Goal: Task Accomplishment & Management: Use online tool/utility

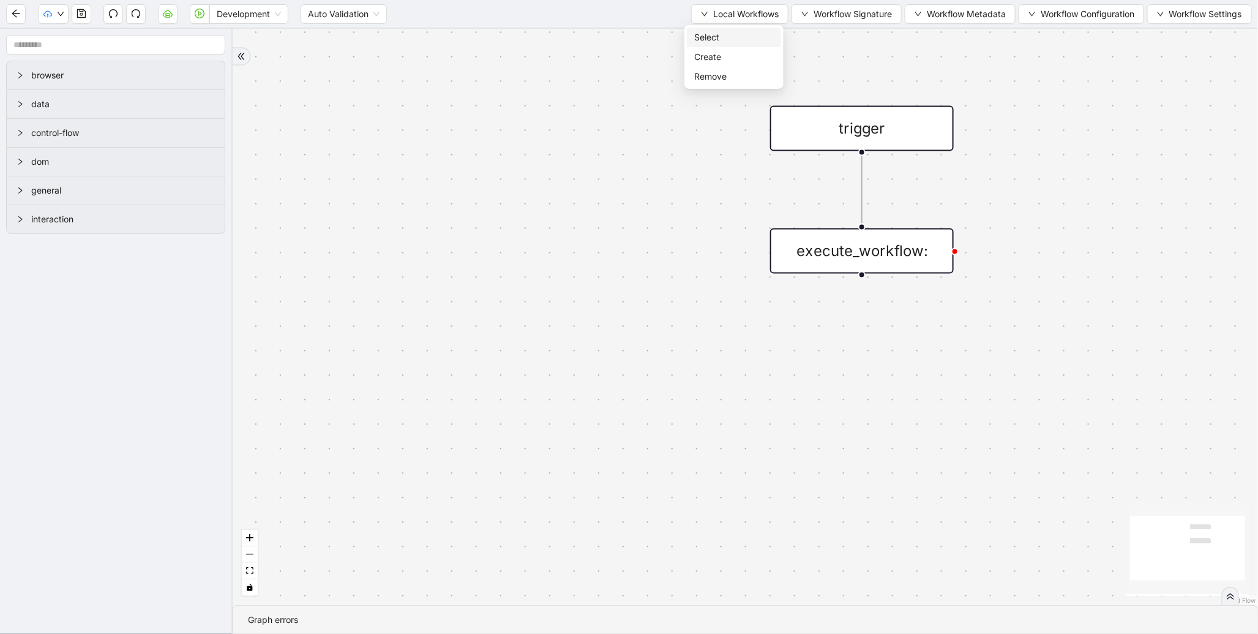
click at [705, 40] on span "Select" at bounding box center [734, 37] width 80 height 13
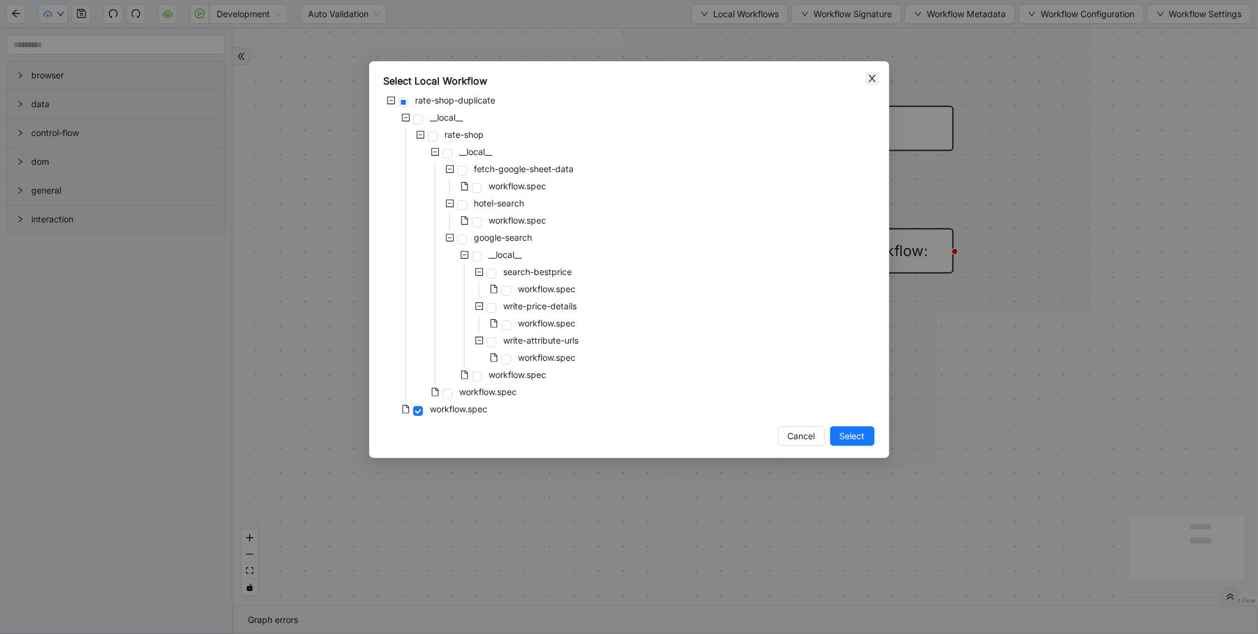
click at [866, 82] on span "Close" at bounding box center [872, 78] width 13 height 13
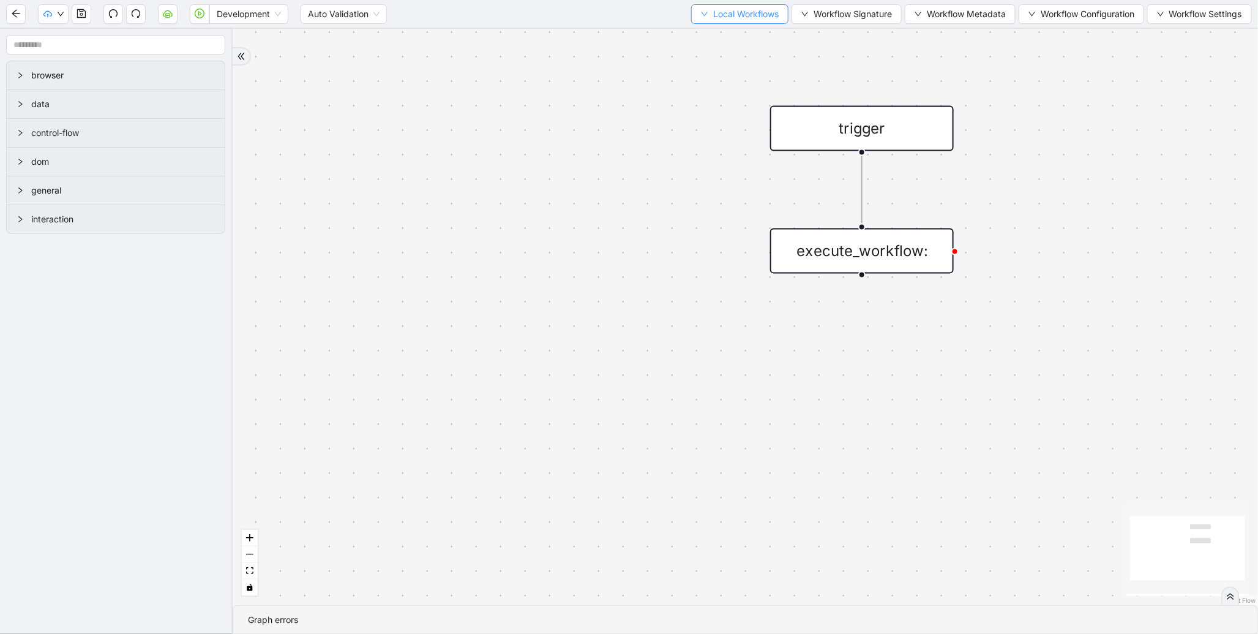
click at [760, 12] on span "Local Workflows" at bounding box center [746, 13] width 66 height 13
click at [741, 31] on span "Select" at bounding box center [734, 37] width 80 height 13
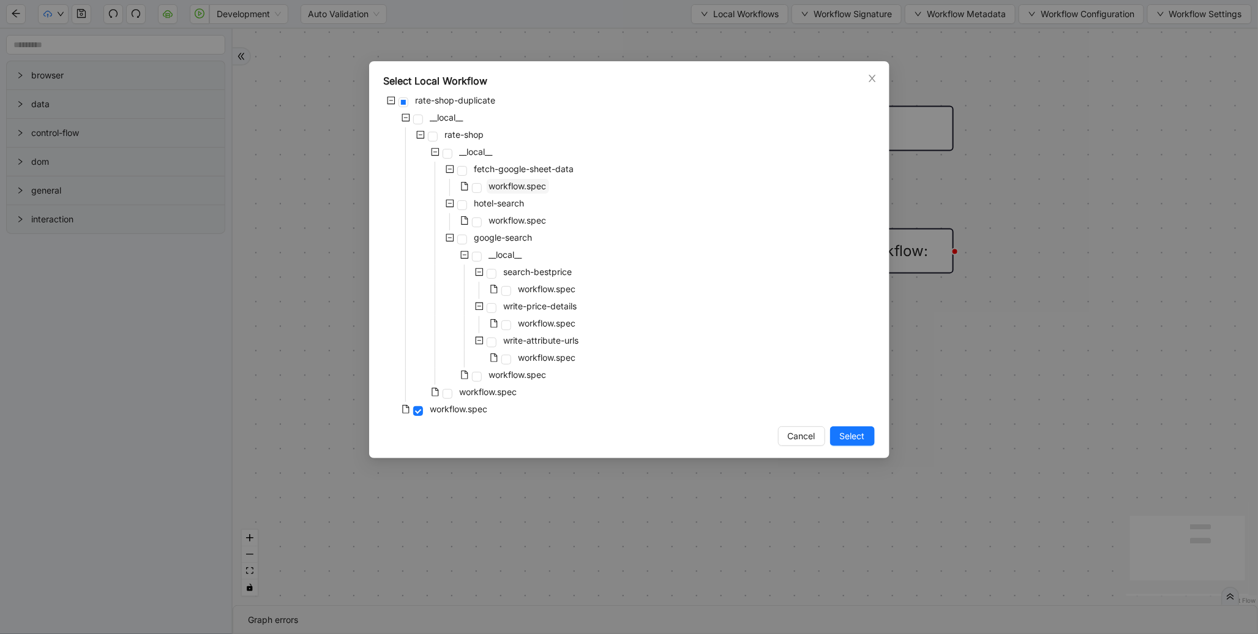
click at [528, 187] on span "workflow.spec" at bounding box center [518, 186] width 58 height 10
click at [840, 433] on span "Select" at bounding box center [852, 435] width 25 height 13
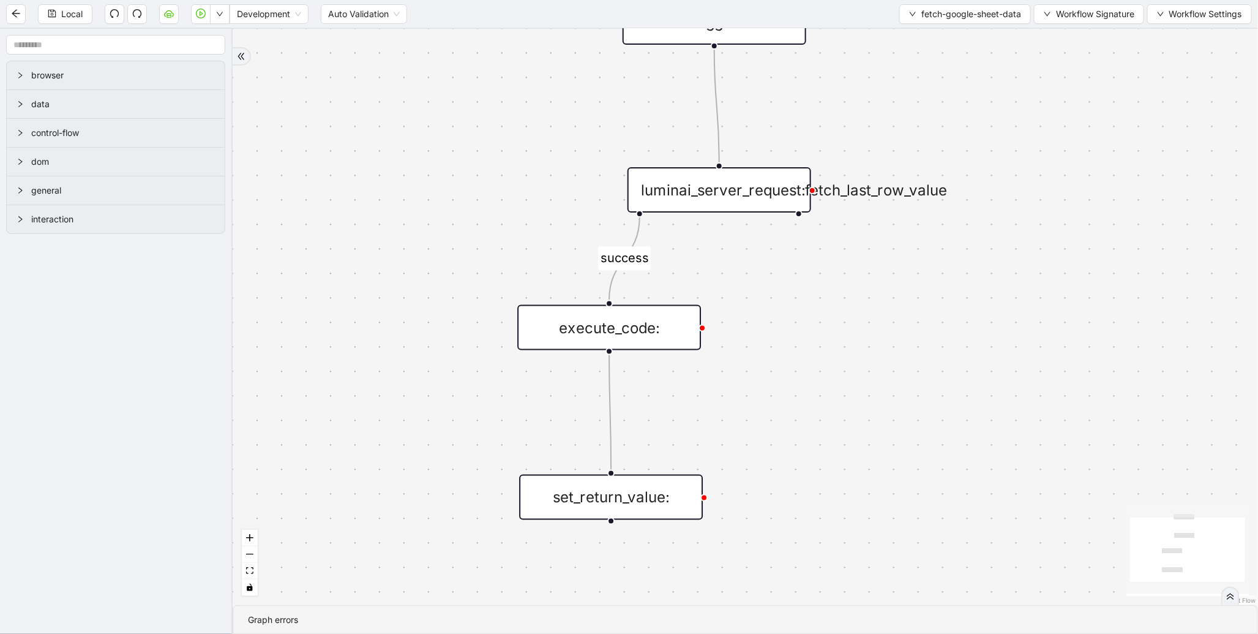
drag, startPoint x: 784, startPoint y: 351, endPoint x: 486, endPoint y: 247, distance: 315.6
click at [486, 247] on div "success trigger luminai_server_request:fetch_last_row_value set_return_value: e…" at bounding box center [745, 317] width 1025 height 576
click at [598, 320] on div "execute_code:" at bounding box center [604, 325] width 184 height 45
click at [654, 335] on div "execute_code:" at bounding box center [604, 324] width 184 height 45
click at [677, 333] on div "execute_code:" at bounding box center [604, 324] width 184 height 45
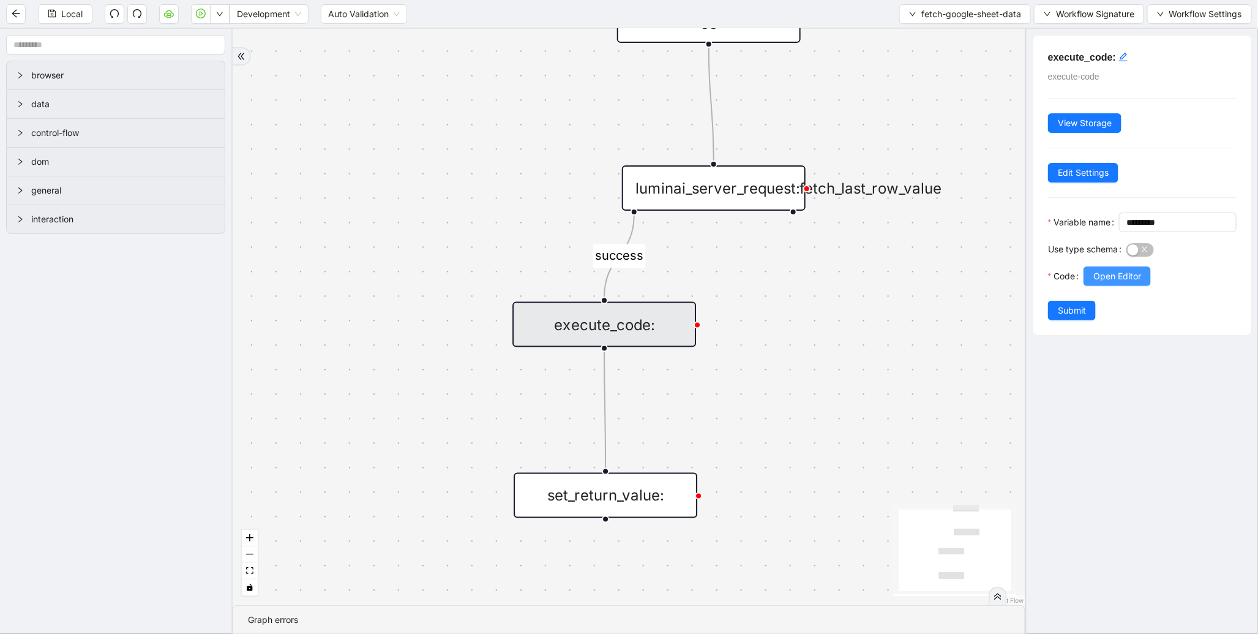
click at [1115, 283] on span "Open Editor" at bounding box center [1117, 275] width 48 height 13
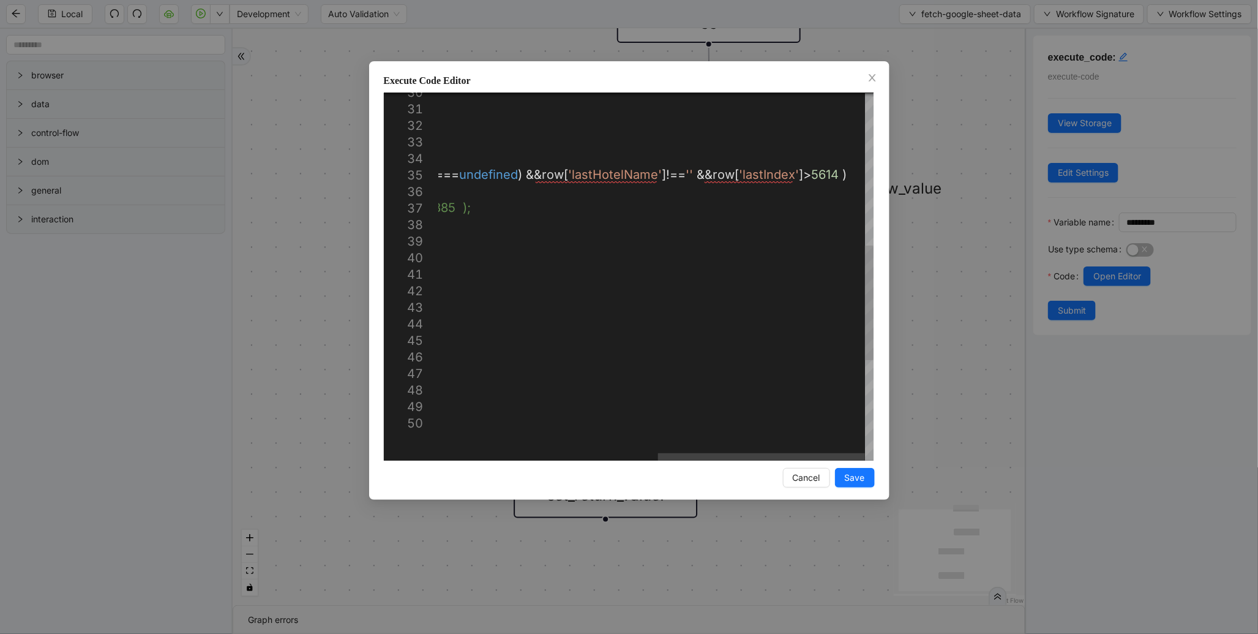
click at [810, 176] on div "}); } // function to filter arrray from google sheet bas ed on condition functi…" at bounding box center [426, 192] width 895 height 1177
drag, startPoint x: 684, startPoint y: 174, endPoint x: 828, endPoint y: 176, distance: 143.9
paste textarea "**********"
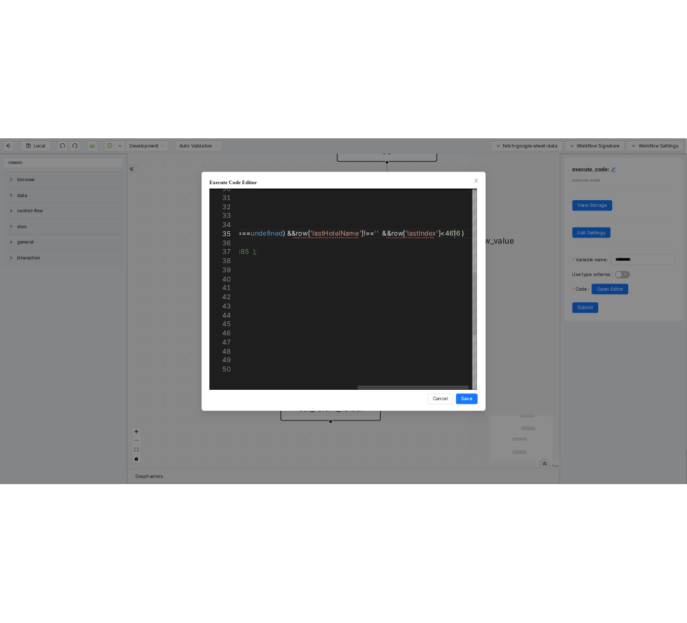
scroll to position [66, 1104]
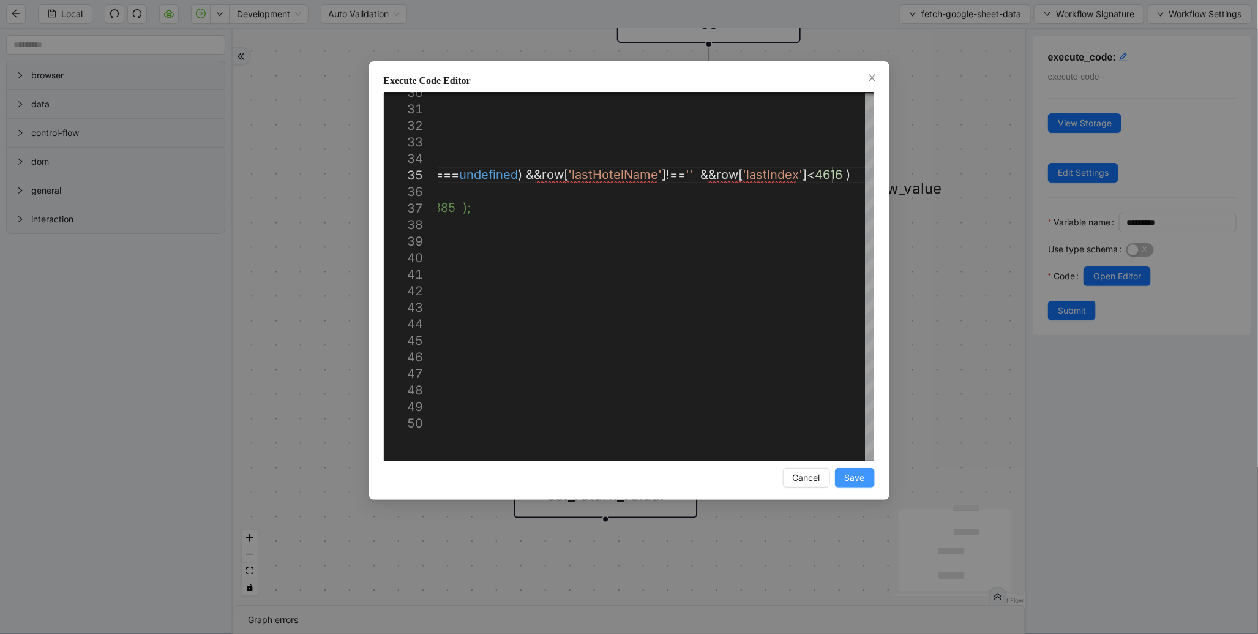
type textarea "**********"
click at [860, 478] on span "Save" at bounding box center [855, 477] width 20 height 13
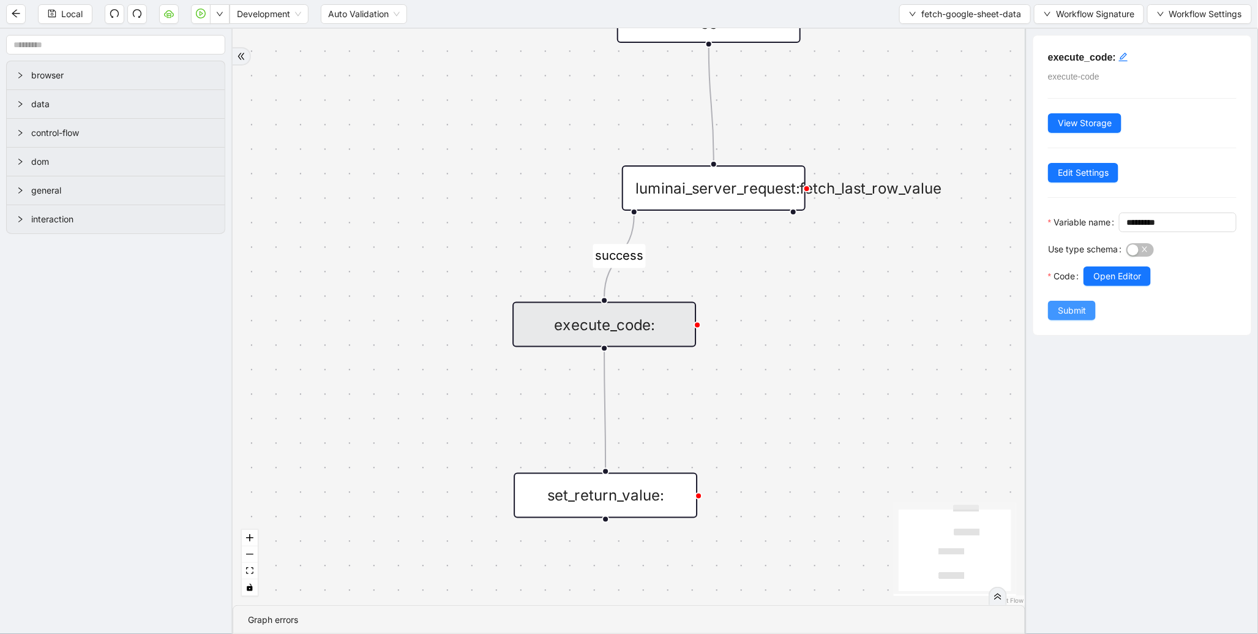
click at [1074, 317] on span "Submit" at bounding box center [1072, 310] width 28 height 13
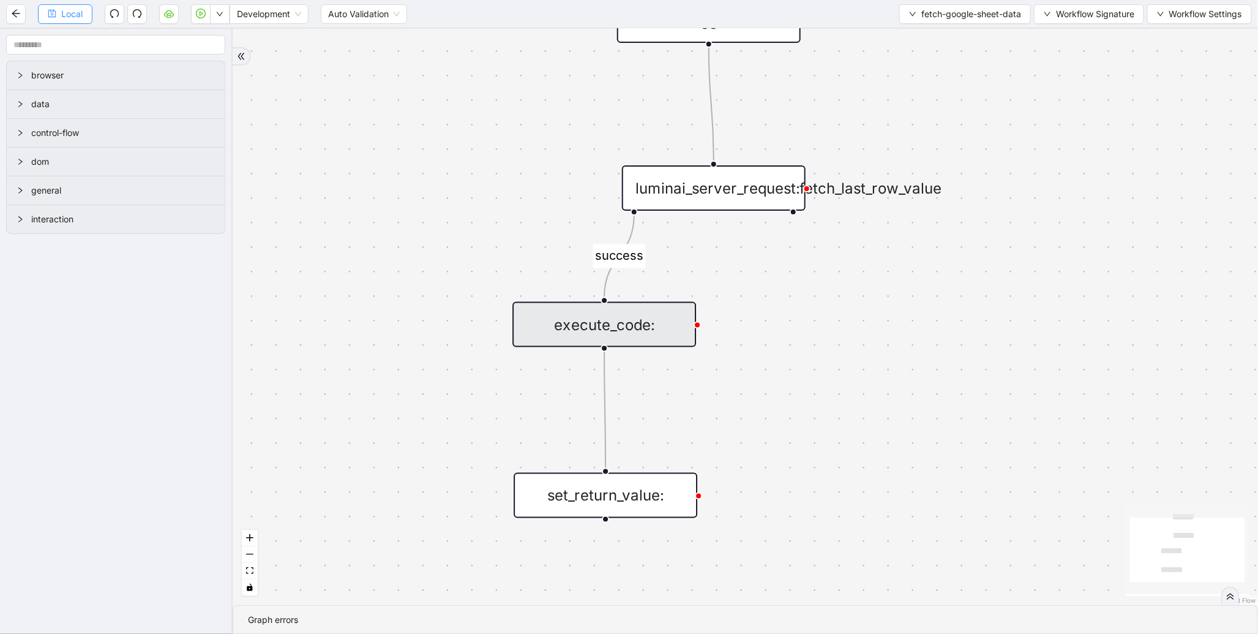
click at [77, 17] on span "Local" at bounding box center [71, 13] width 21 height 13
click at [208, 29] on li "Run local workflow" at bounding box center [181, 38] width 89 height 20
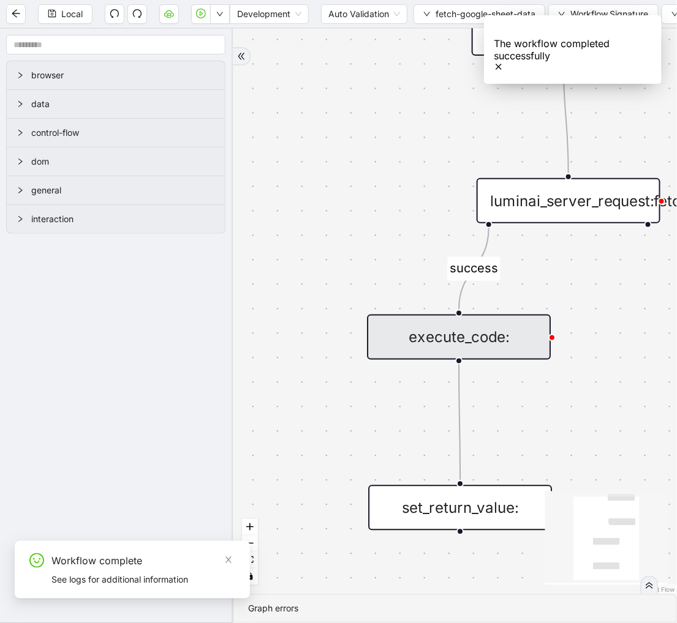
drag, startPoint x: 531, startPoint y: 202, endPoint x: 386, endPoint y: 215, distance: 146.3
click at [386, 215] on div "success trigger luminai_server_request:fetch_last_row_value set_return_value: e…" at bounding box center [455, 312] width 444 height 566
click at [170, 17] on icon "cloud-server" at bounding box center [169, 15] width 4 height 4
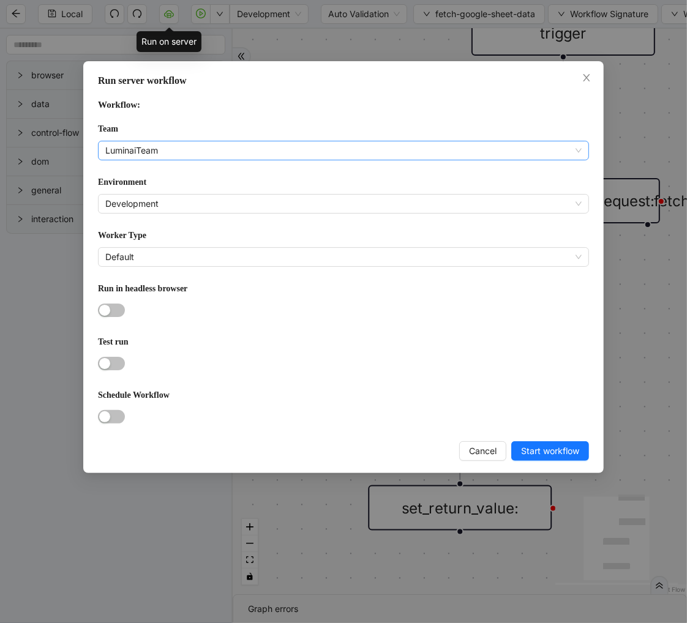
click at [154, 154] on span "LuminaiTeam" at bounding box center [343, 150] width 476 height 18
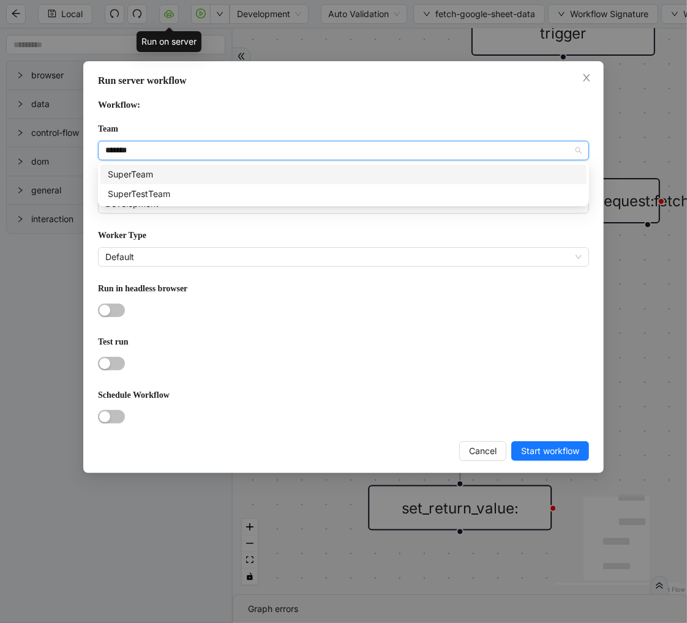
type input "********"
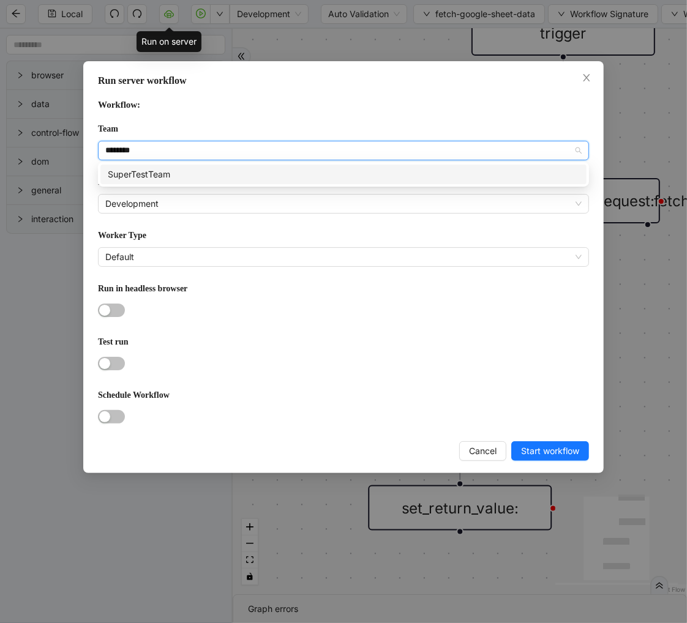
click at [154, 175] on div "SuperTestTeam" at bounding box center [343, 174] width 471 height 13
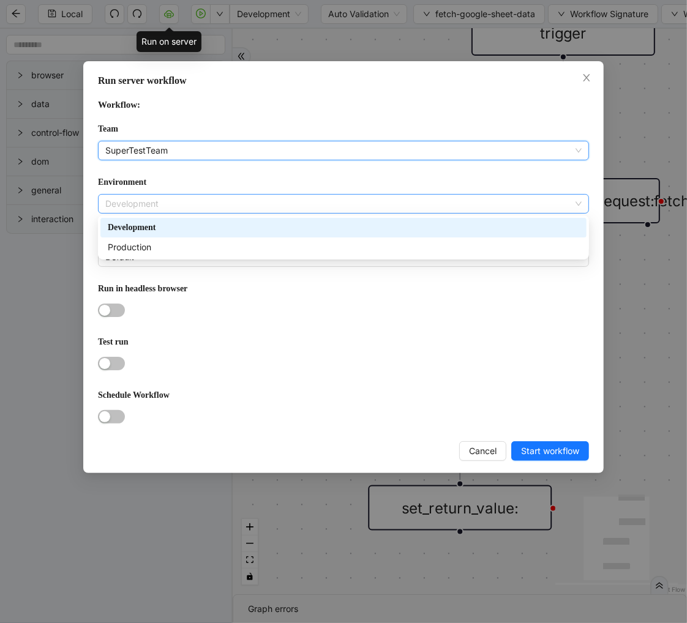
click at [147, 194] on div "Development" at bounding box center [343, 204] width 491 height 20
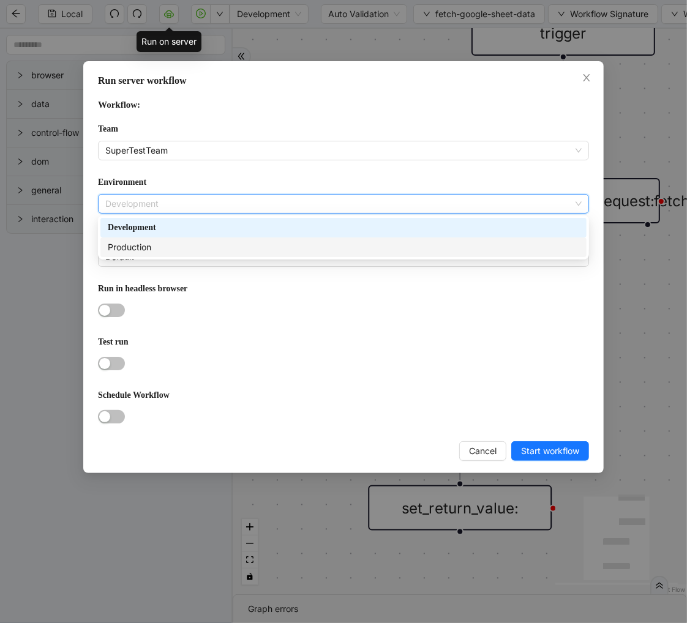
click at [145, 242] on div "Production" at bounding box center [343, 247] width 471 height 13
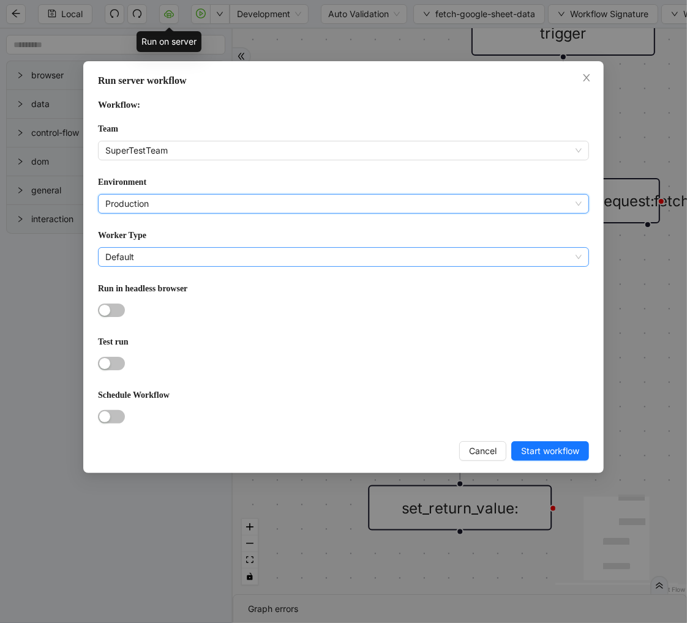
click at [138, 254] on span "Default" at bounding box center [343, 257] width 476 height 18
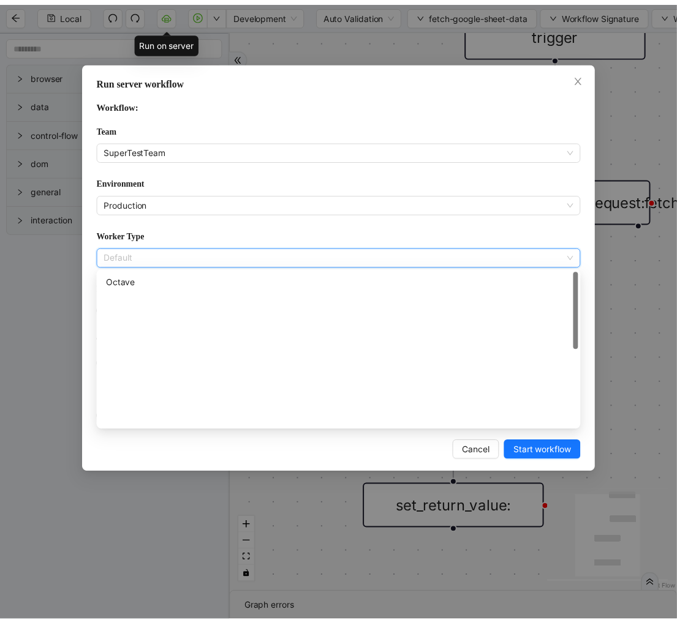
scroll to position [0, 0]
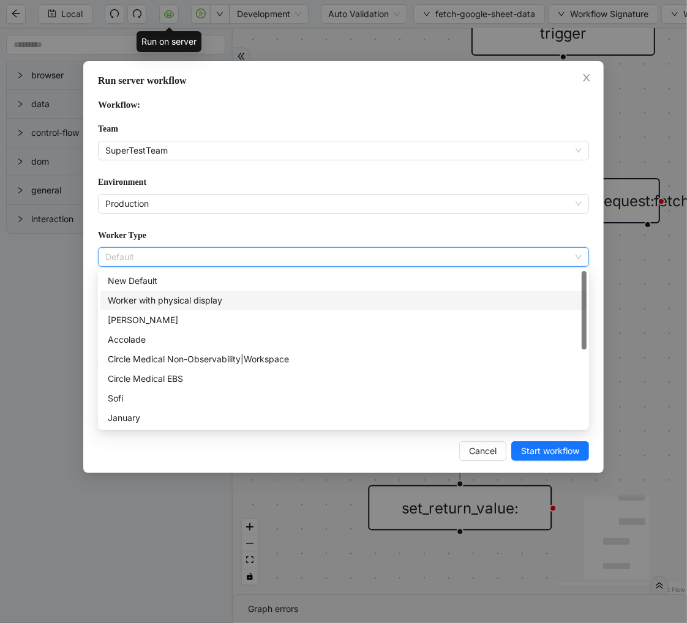
click at [181, 294] on div "Worker with physical display" at bounding box center [343, 300] width 471 height 13
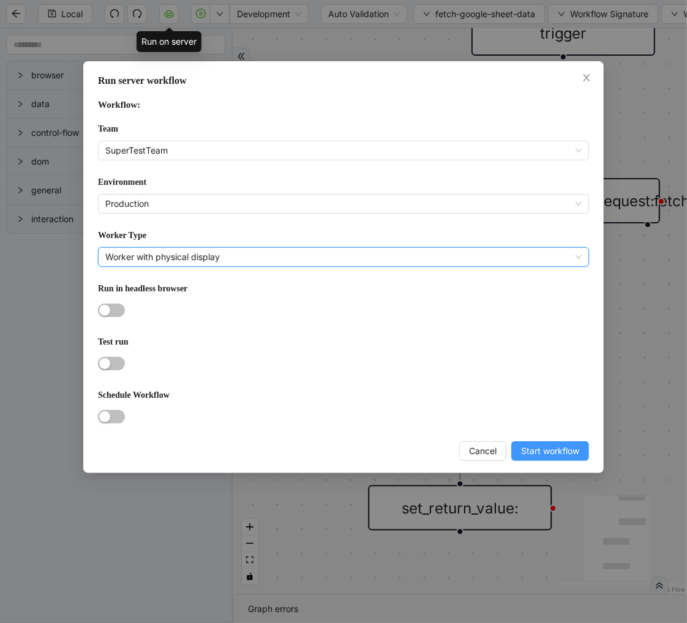
click at [547, 456] on span "Start workflow" at bounding box center [550, 450] width 58 height 13
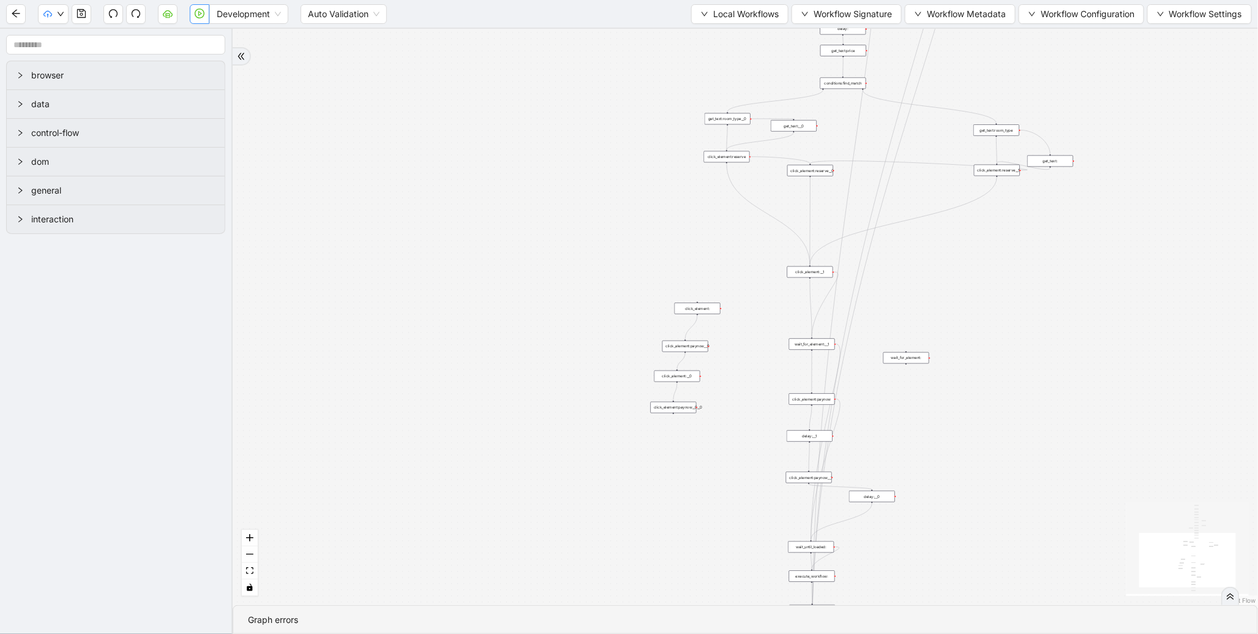
click at [196, 14] on icon "play-circle" at bounding box center [200, 14] width 10 height 10
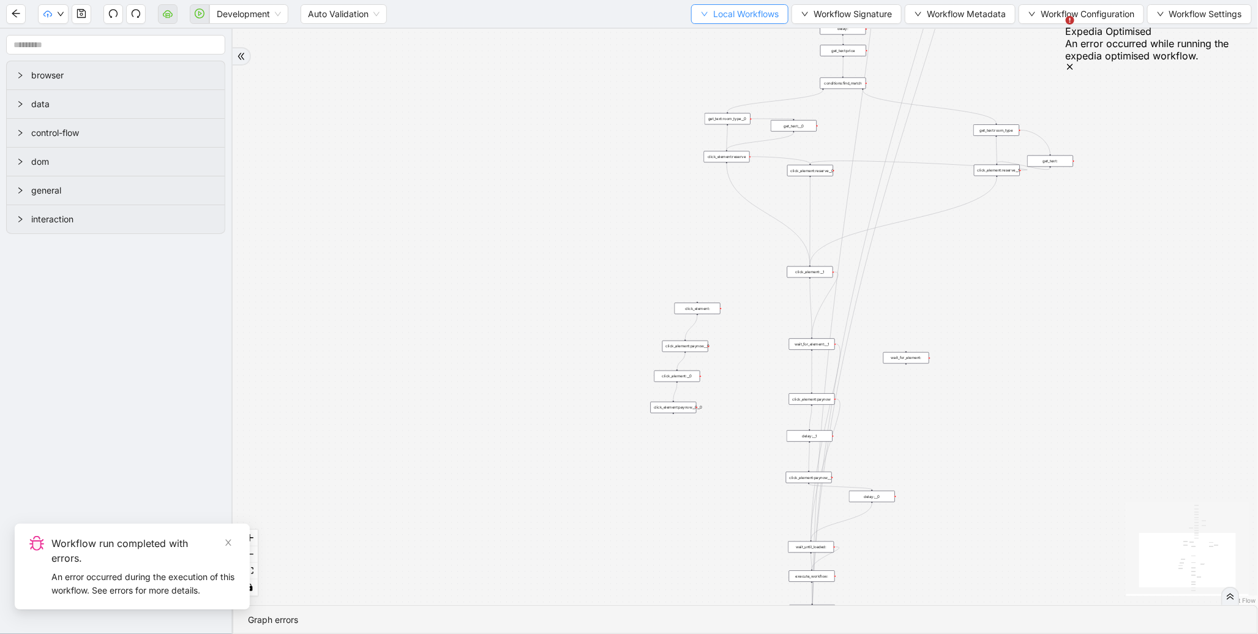
click at [762, 18] on span "Local Workflows" at bounding box center [746, 13] width 66 height 13
click at [745, 32] on span "Select" at bounding box center [734, 37] width 80 height 13
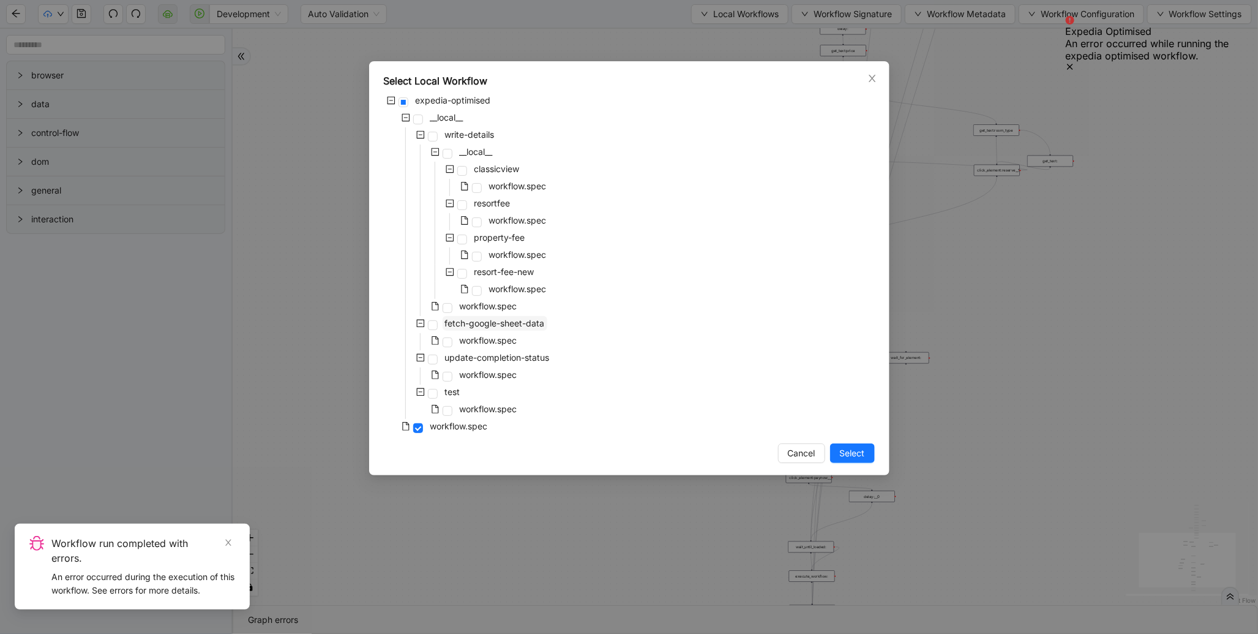
click at [500, 317] on span "fetch-google-sheet-data" at bounding box center [495, 323] width 105 height 15
drag, startPoint x: 861, startPoint y: 449, endPoint x: 1107, endPoint y: 87, distance: 438.1
click at [861, 449] on span "Select" at bounding box center [852, 452] width 25 height 13
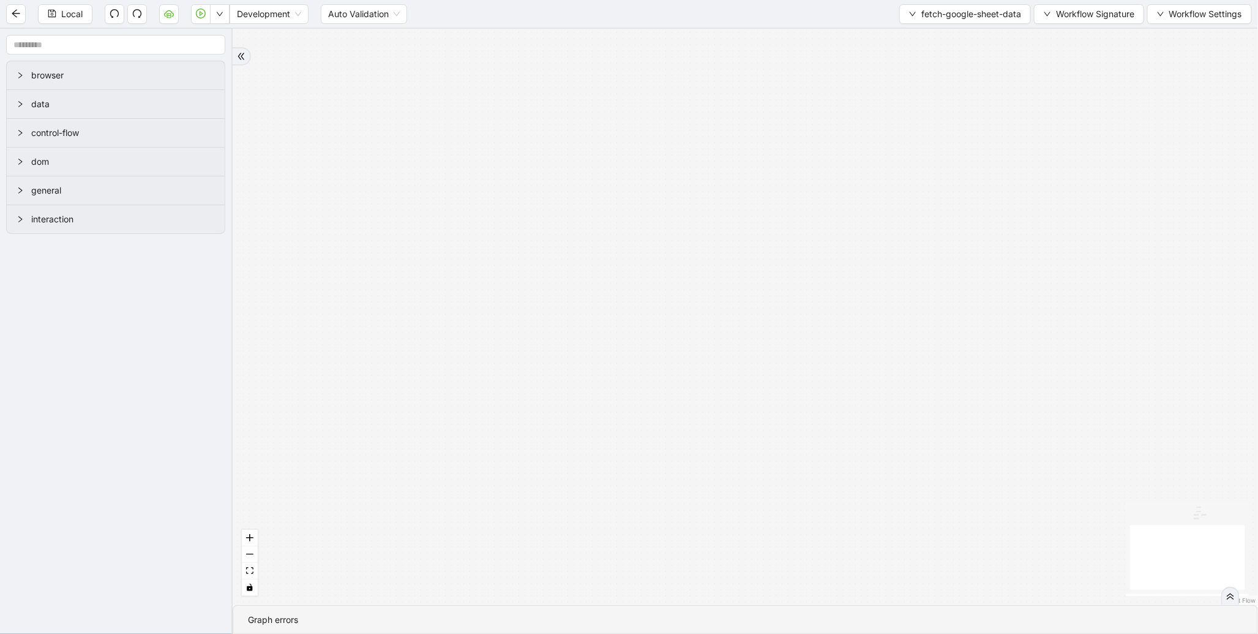
click at [198, 26] on div "Local Development Auto Validation fetch-google-sheet-data Workflow Signature Wo…" at bounding box center [629, 14] width 1258 height 28
click at [203, 9] on icon "play-circle" at bounding box center [201, 14] width 10 height 10
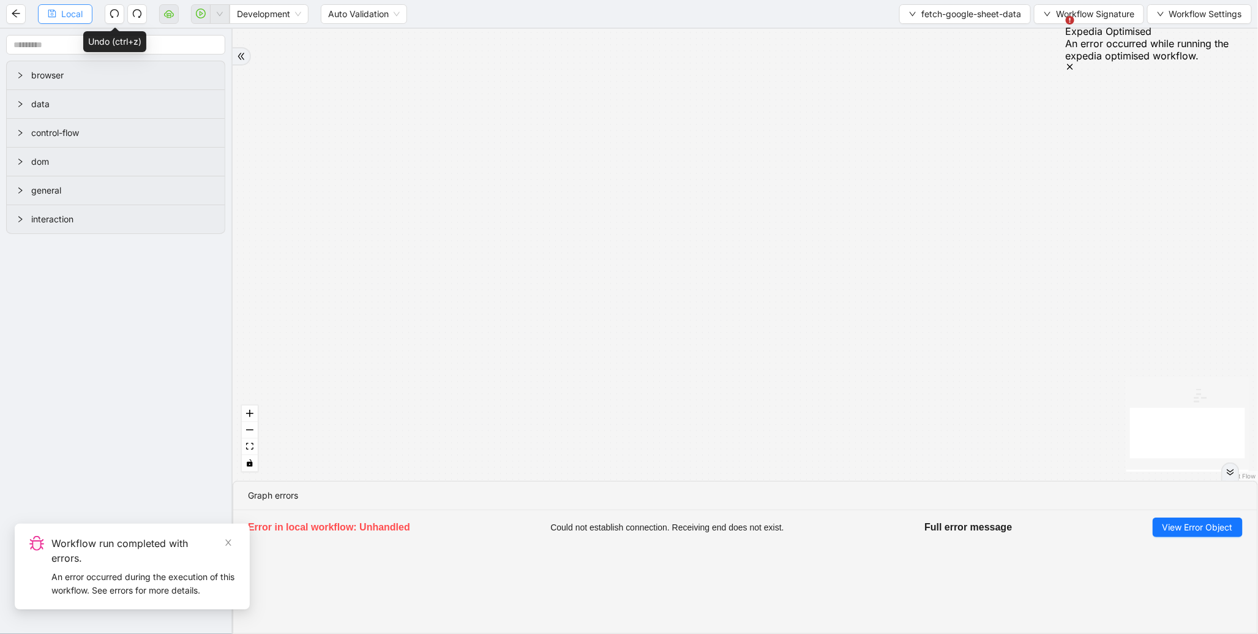
click at [82, 10] on span "Local" at bounding box center [71, 13] width 21 height 13
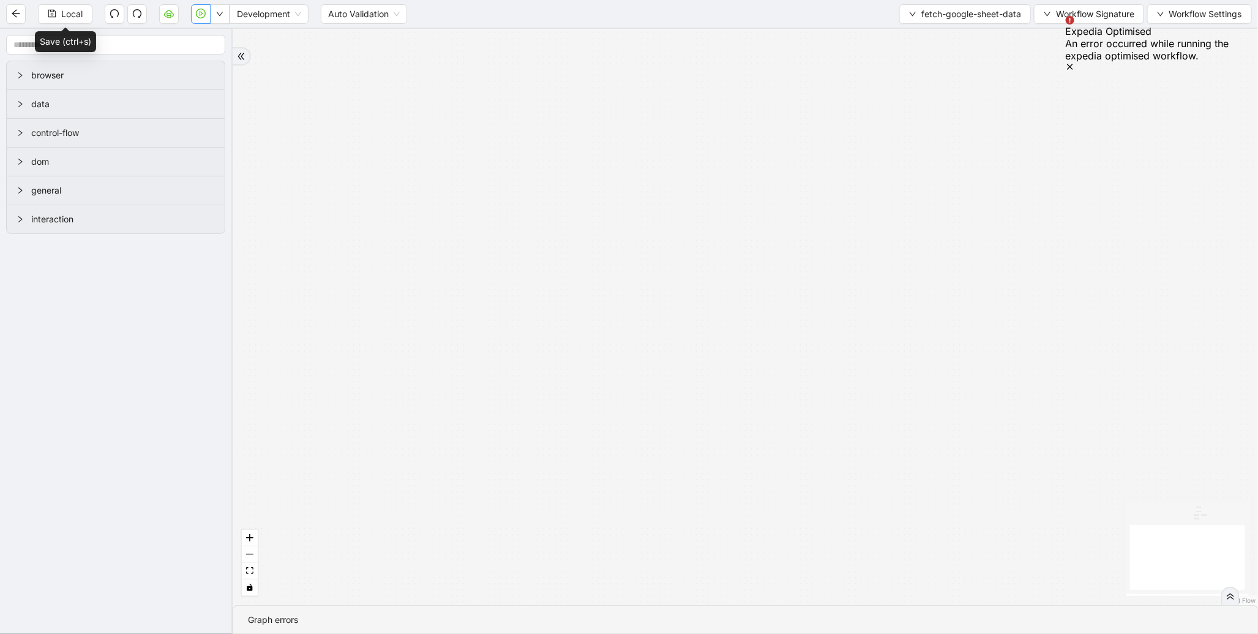
click at [198, 9] on icon "play-circle" at bounding box center [201, 14] width 10 height 10
